Goal: Communication & Community: Ask a question

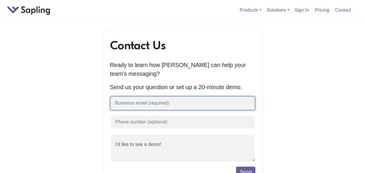
click at [163, 106] on input "text" at bounding box center [182, 103] width 145 height 14
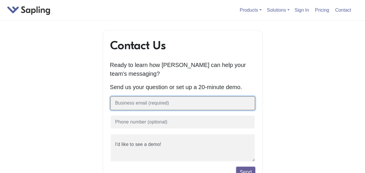
click at [191, 109] on input "text" at bounding box center [182, 103] width 145 height 14
type input "phanchate@qualys.com"
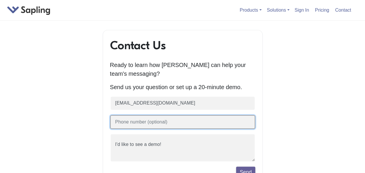
click at [144, 125] on input "text" at bounding box center [182, 122] width 145 height 14
type input "8308058555"
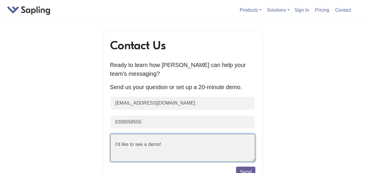
click at [136, 136] on textarea "I'd like to see a demo!" at bounding box center [182, 147] width 145 height 28
click at [114, 147] on textarea "I'd like to see a demo!" at bounding box center [182, 147] width 145 height 28
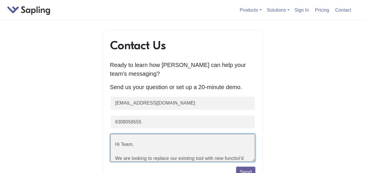
scroll to position [7, 0]
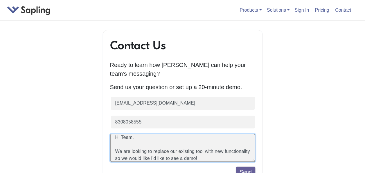
click at [192, 160] on textarea "I'd like to see a demo!" at bounding box center [182, 147] width 145 height 28
click at [219, 159] on textarea "I'd like to see a demo!" at bounding box center [182, 147] width 145 height 28
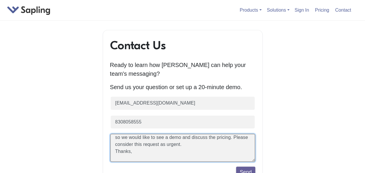
scroll to position [28, 0]
click at [214, 148] on textarea "I'd like to see a demo!" at bounding box center [182, 147] width 145 height 28
click at [213, 147] on textarea "I'd like to see a demo!" at bounding box center [182, 147] width 145 height 28
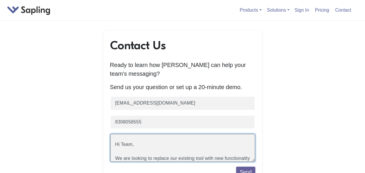
drag, startPoint x: 128, startPoint y: 160, endPoint x: 102, endPoint y: 112, distance: 55.1
click at [115, 160] on textarea "I'd like to see a demo!" at bounding box center [182, 147] width 145 height 28
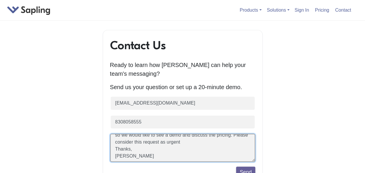
scroll to position [28, 0]
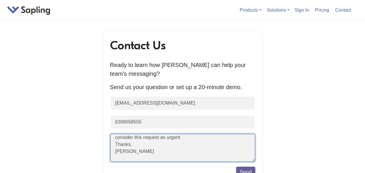
click at [219, 136] on textarea "I'd like to see a demo!" at bounding box center [182, 147] width 145 height 28
click at [134, 151] on textarea "I'd like to see a demo!" at bounding box center [182, 147] width 145 height 28
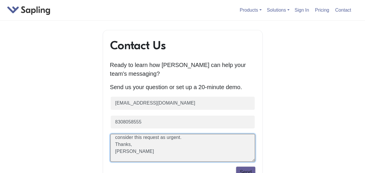
type textarea "Hi Team, We are looking to replace our existing tool with new functionality so …"
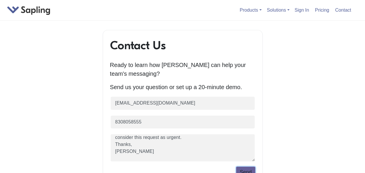
click at [243, 168] on button "Send" at bounding box center [245, 171] width 19 height 11
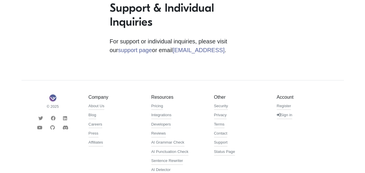
scroll to position [214, 0]
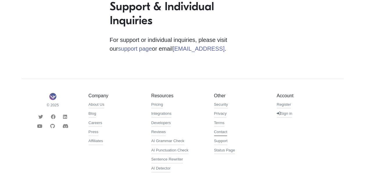
click at [220, 132] on link "Contact" at bounding box center [220, 132] width 13 height 7
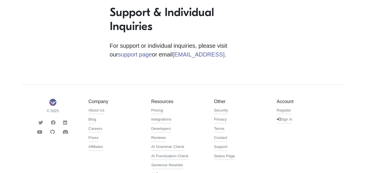
scroll to position [189, 0]
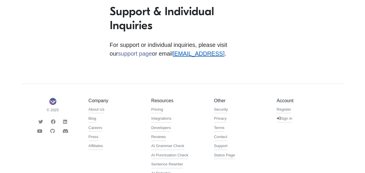
click at [182, 57] on link "[EMAIL_ADDRESS]" at bounding box center [199, 53] width 52 height 6
click at [285, 48] on div "Contact Us Ready to learn how [PERSON_NAME] can help your team's messaging? Sen…" at bounding box center [182, 16] width 331 height 351
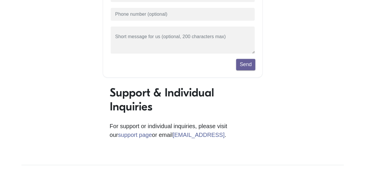
scroll to position [224, 0]
